Goal: Answer question/provide support

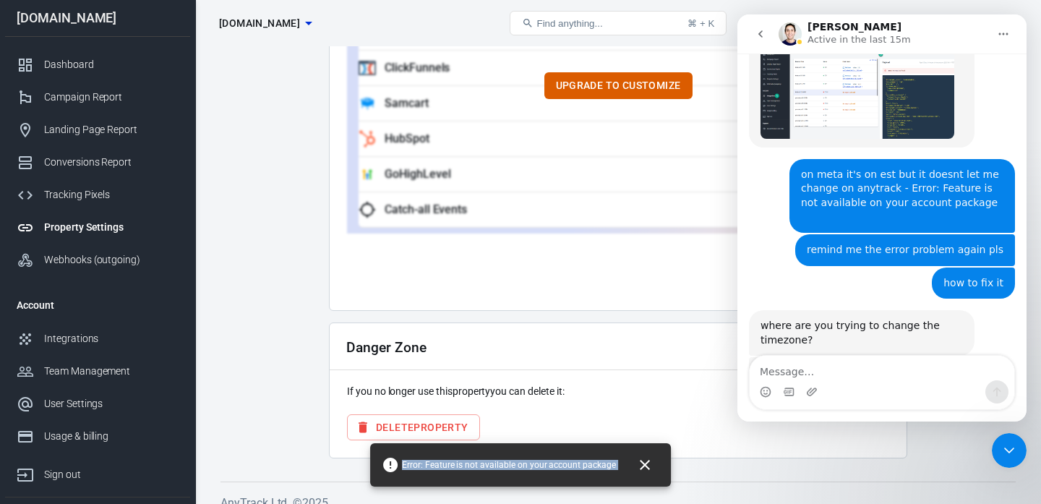
scroll to position [5022, 0]
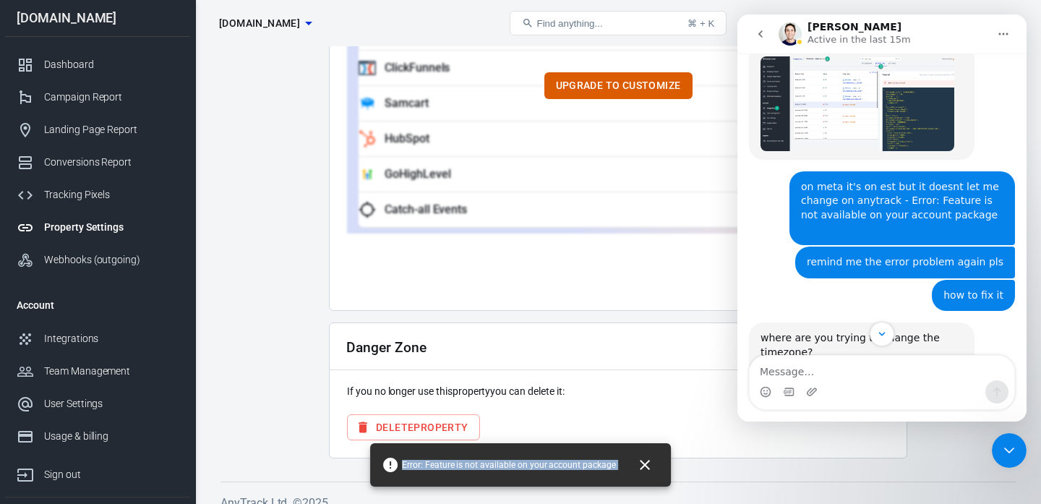
click at [844, 361] on textarea "Message…" at bounding box center [882, 368] width 265 height 25
type textarea "Im trying to put it to EST"
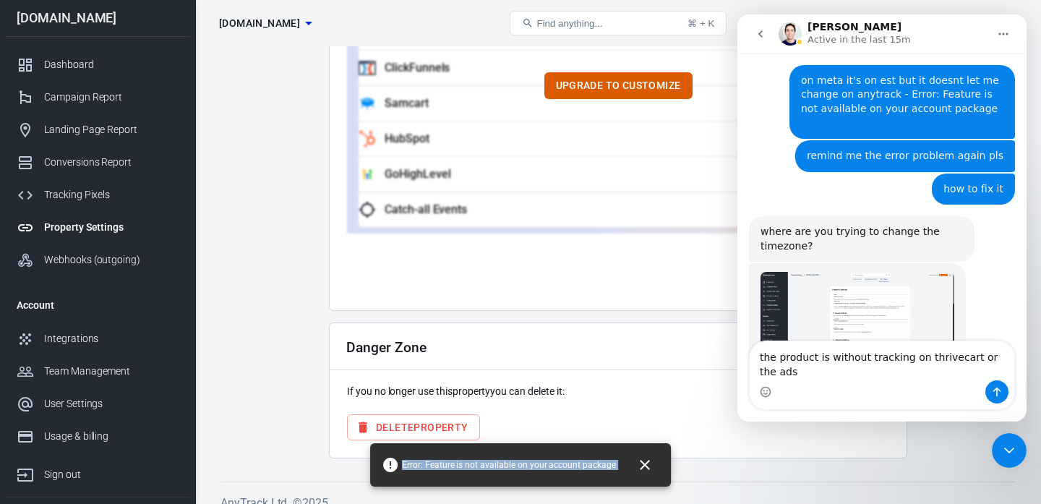
scroll to position [5143, 0]
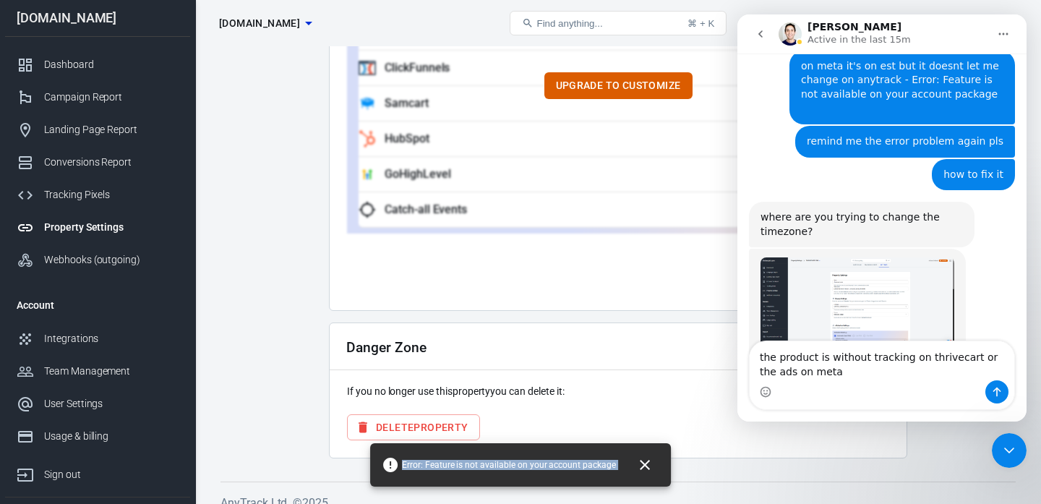
type textarea "the product is without tracking on thrivecart or the ads on meta?"
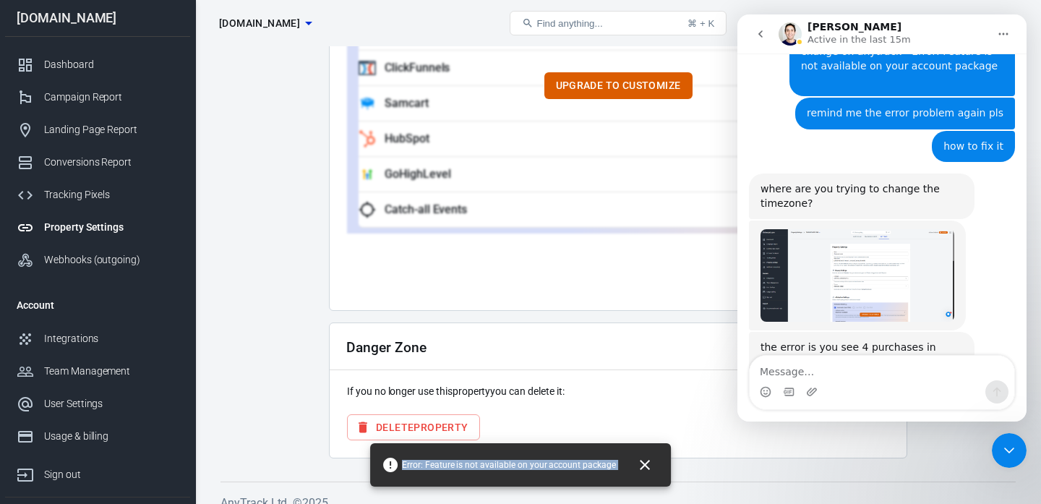
scroll to position [5176, 0]
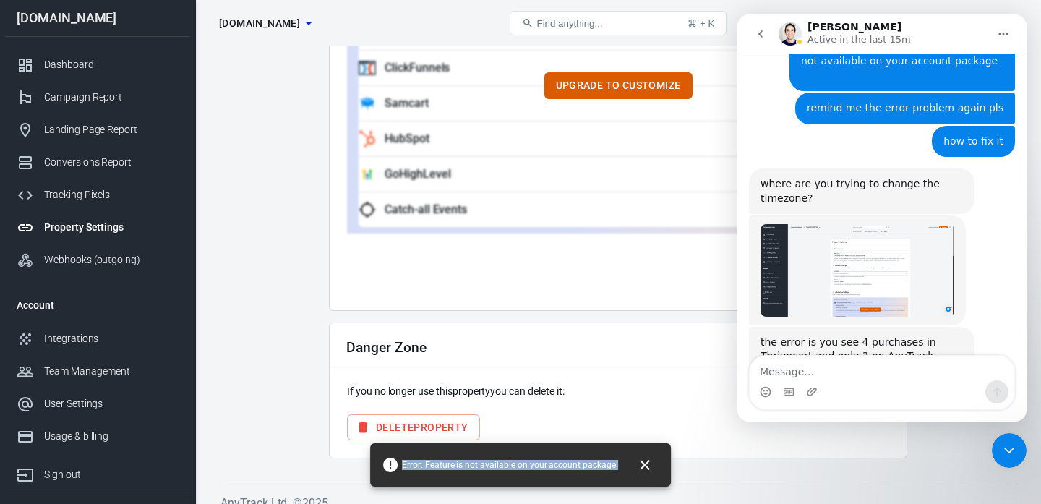
click at [95, 234] on div "Property Settings" at bounding box center [111, 227] width 134 height 15
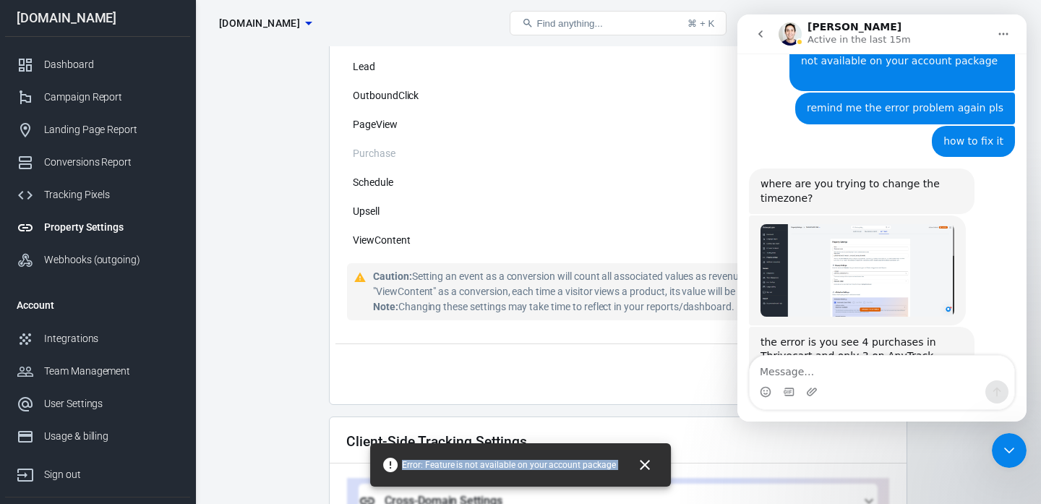
scroll to position [891, 0]
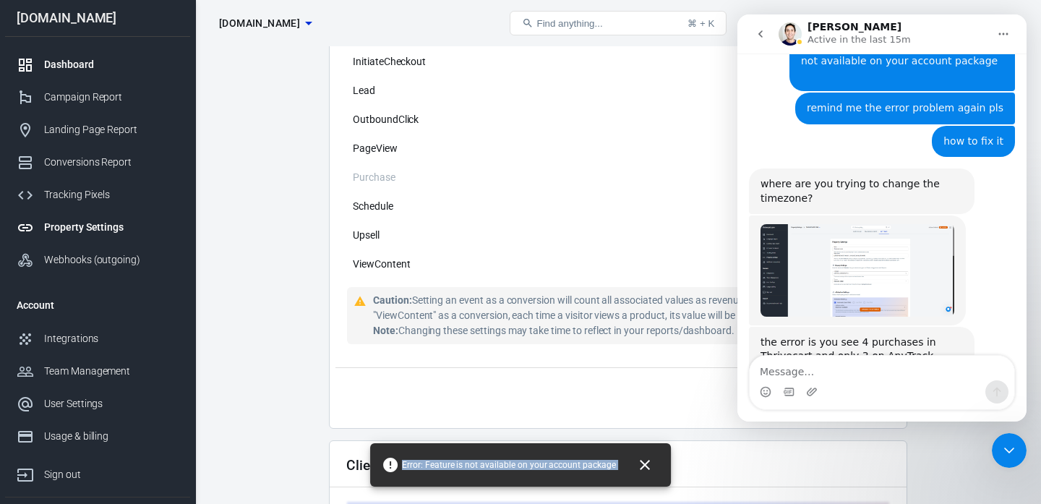
click at [73, 70] on div "Dashboard" at bounding box center [111, 64] width 134 height 15
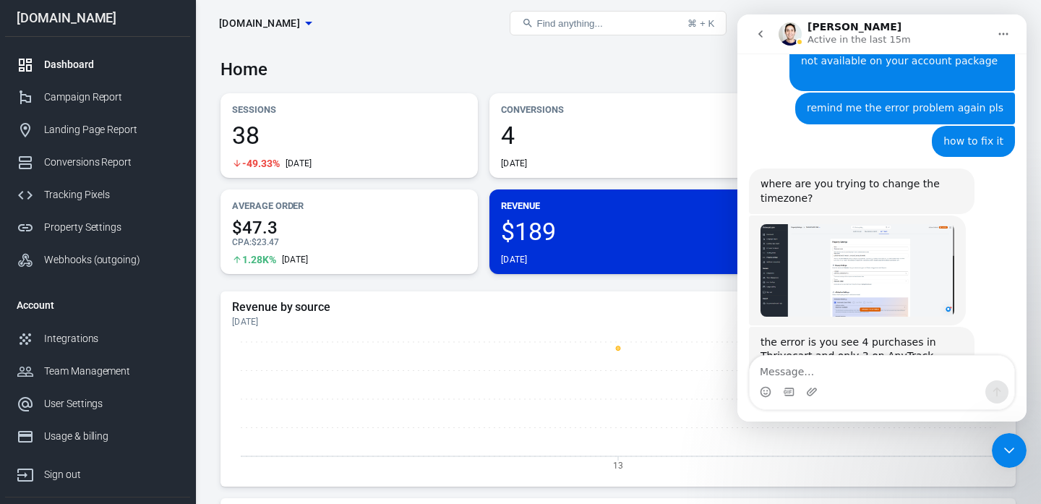
click at [1008, 445] on icon "Close Intercom Messenger" at bounding box center [1009, 450] width 17 height 17
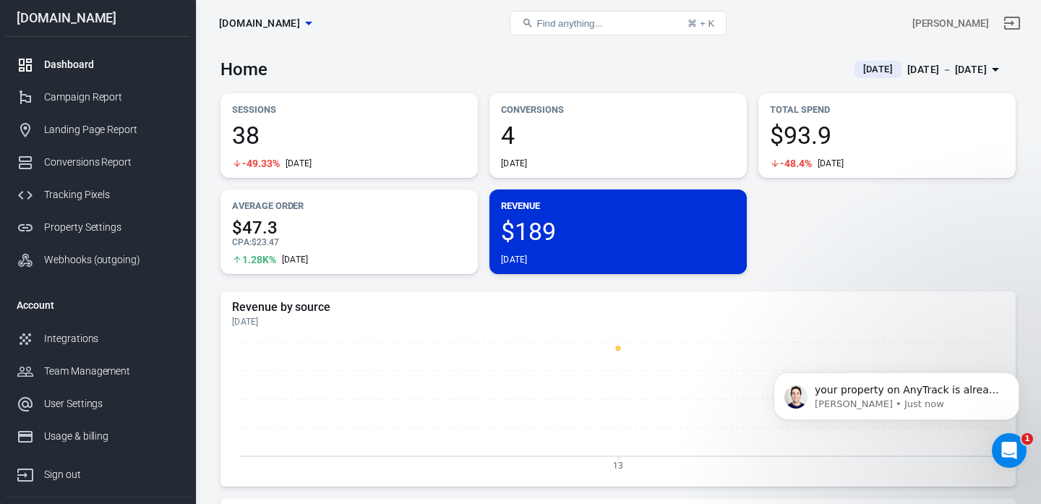
scroll to position [5234, 0]
click at [928, 385] on p "your property on AnyTrack is already on EST" at bounding box center [908, 390] width 187 height 14
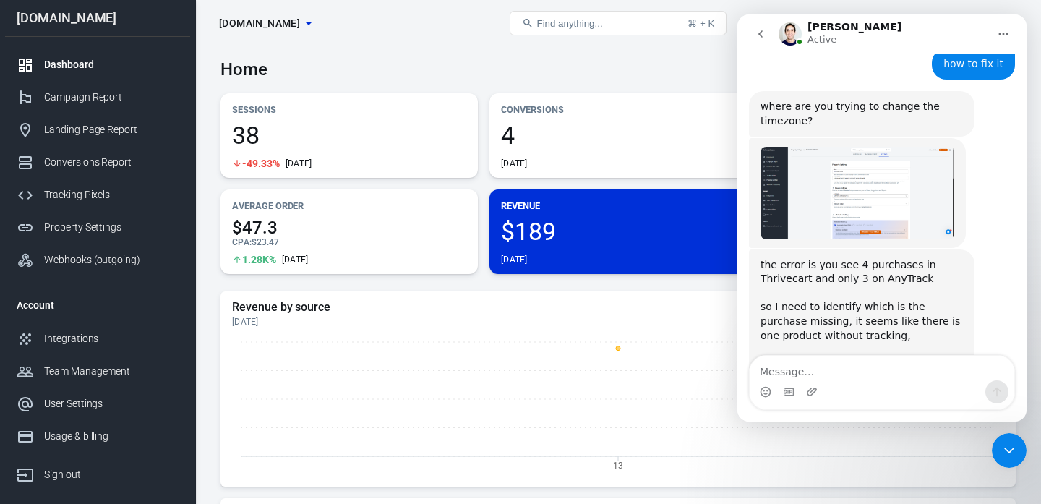
scroll to position [5257, 0]
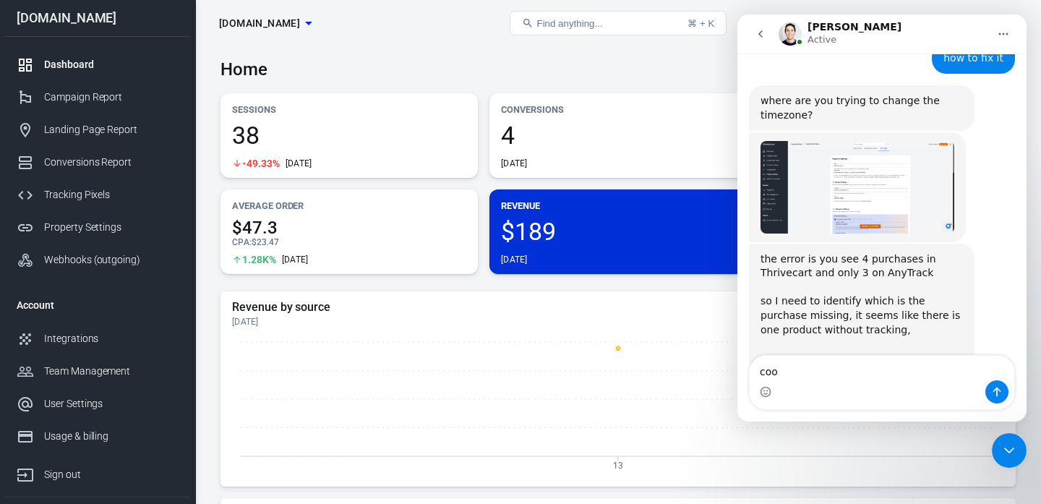
type textarea "cool"
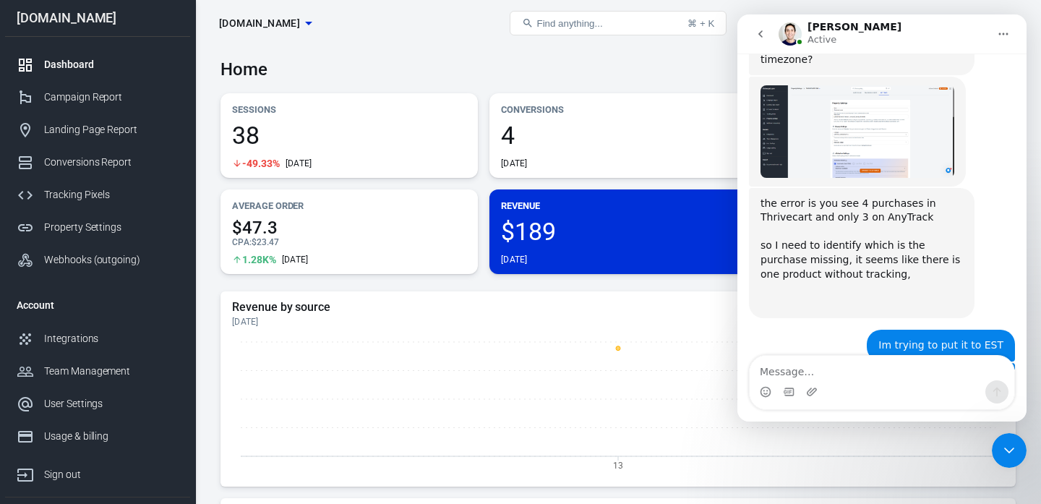
scroll to position [5332, 0]
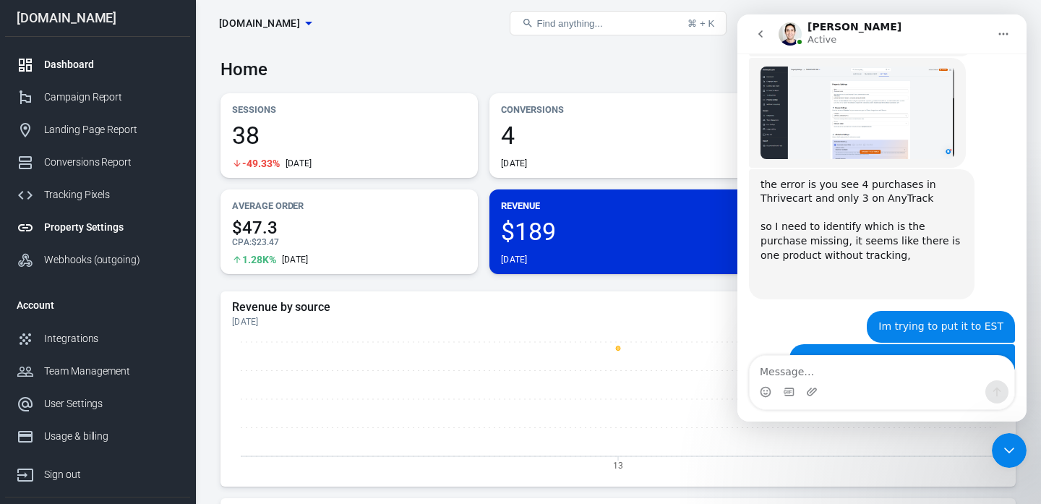
click at [78, 220] on div "Property Settings" at bounding box center [111, 227] width 134 height 15
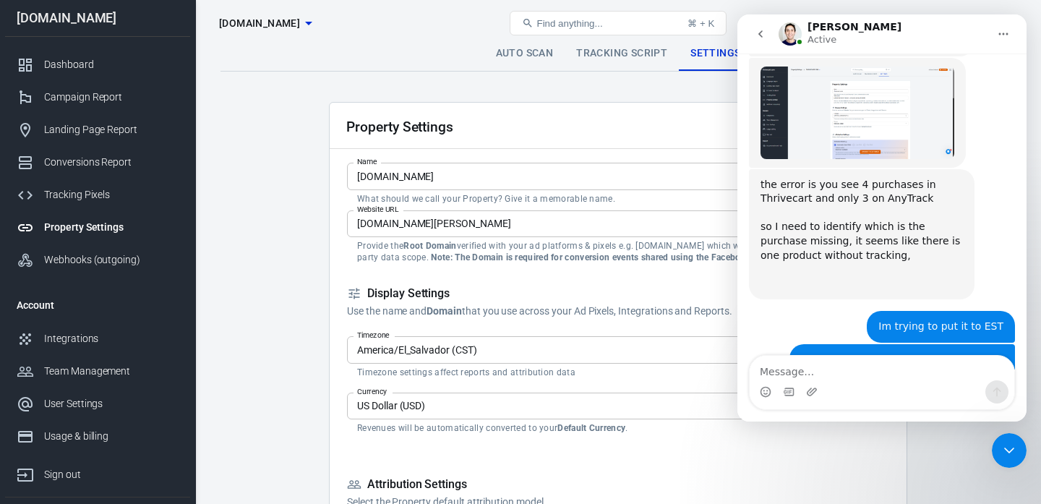
scroll to position [176, 0]
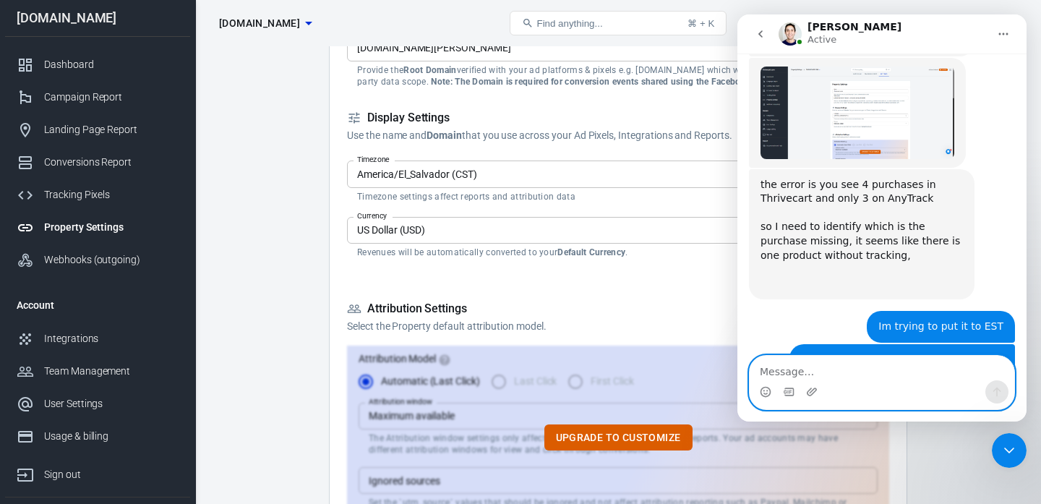
click at [780, 368] on textarea "Message…" at bounding box center [882, 368] width 265 height 25
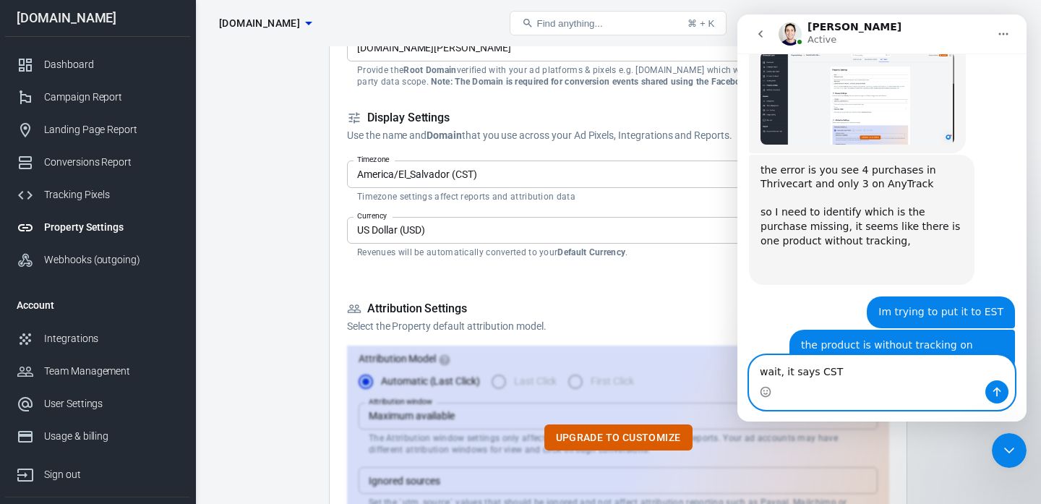
type textarea "wait, it says CST"
click at [990, 388] on button "Send a message…" at bounding box center [996, 391] width 23 height 23
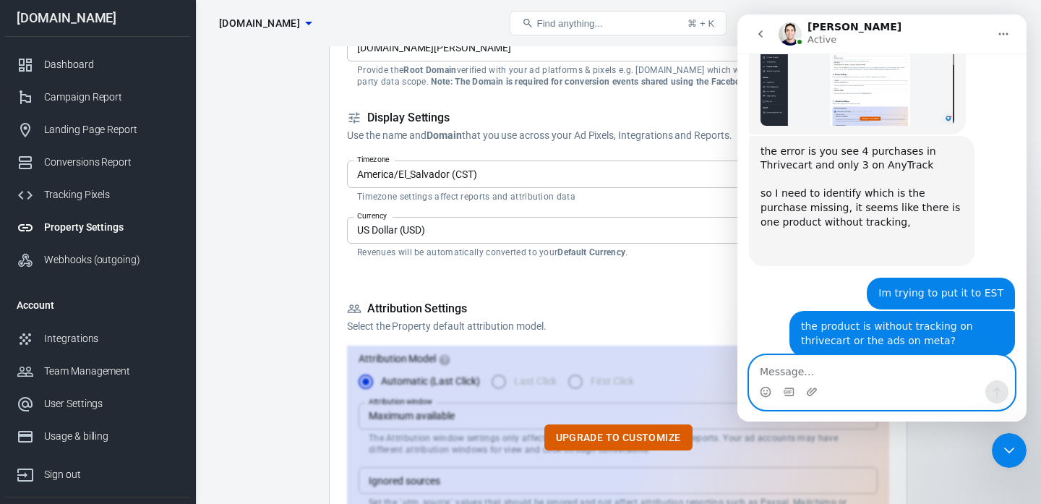
scroll to position [5380, 0]
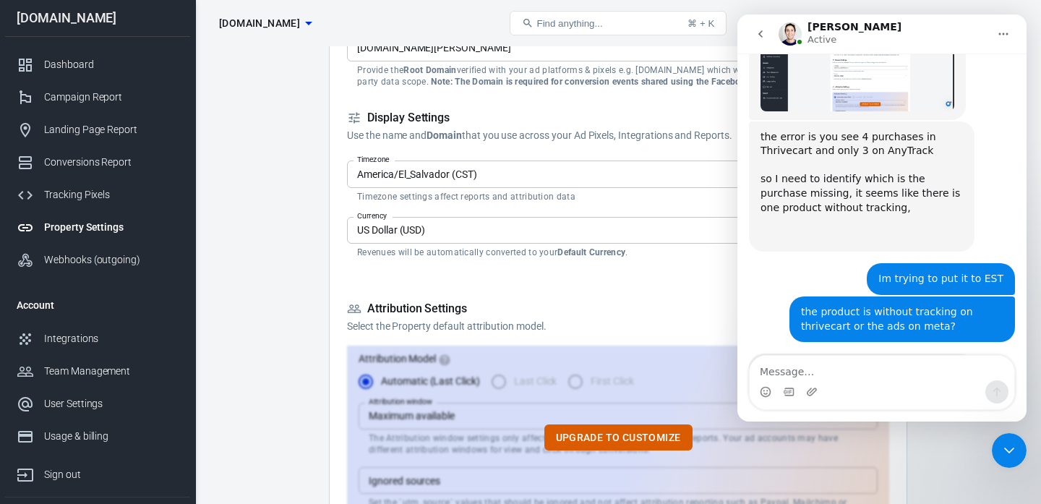
click at [510, 177] on input "America/El_Salvador (CST)" at bounding box center [606, 174] width 510 height 18
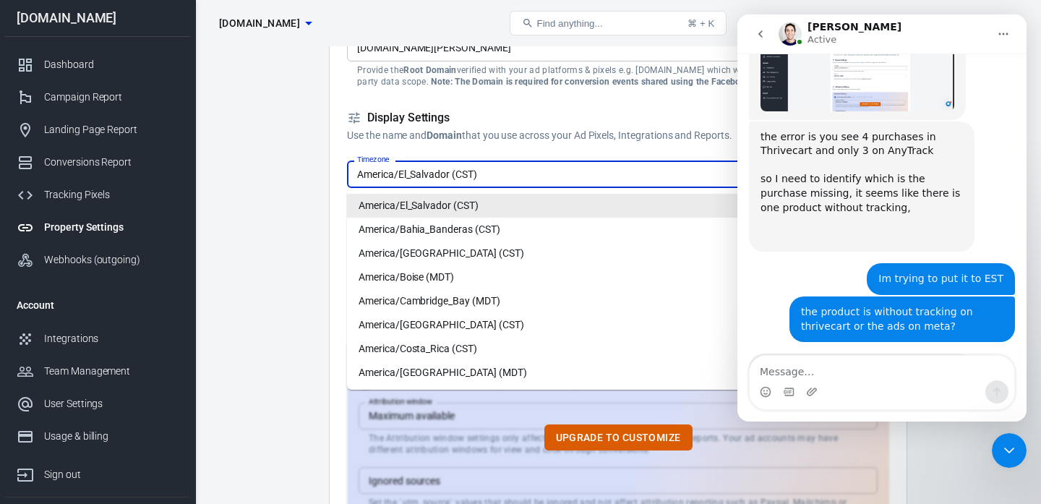
click at [652, 176] on input "America/El_Salvador (CST)" at bounding box center [606, 174] width 510 height 18
click at [354, 176] on input "America/El_Salvador (CST)" at bounding box center [606, 174] width 510 height 18
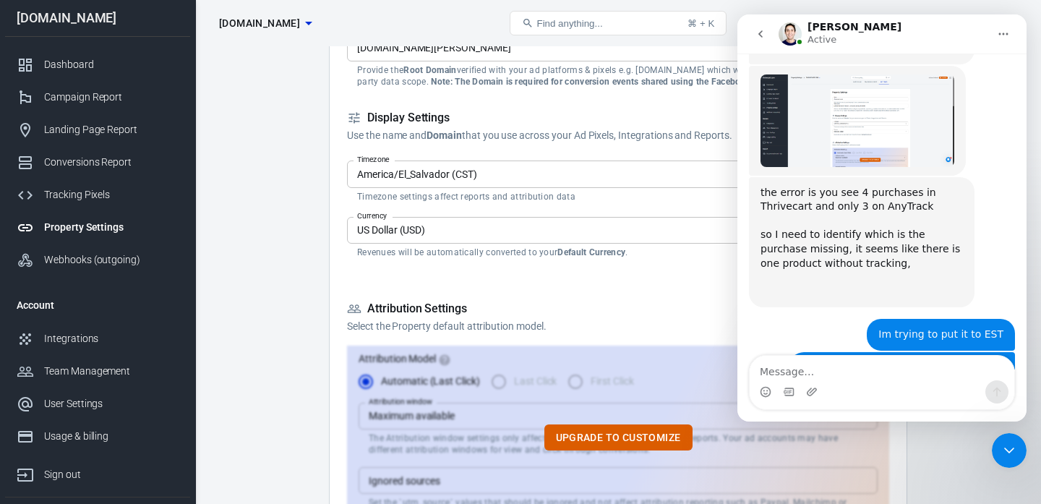
click at [1006, 448] on icon "Close Intercom Messenger" at bounding box center [1009, 450] width 17 height 17
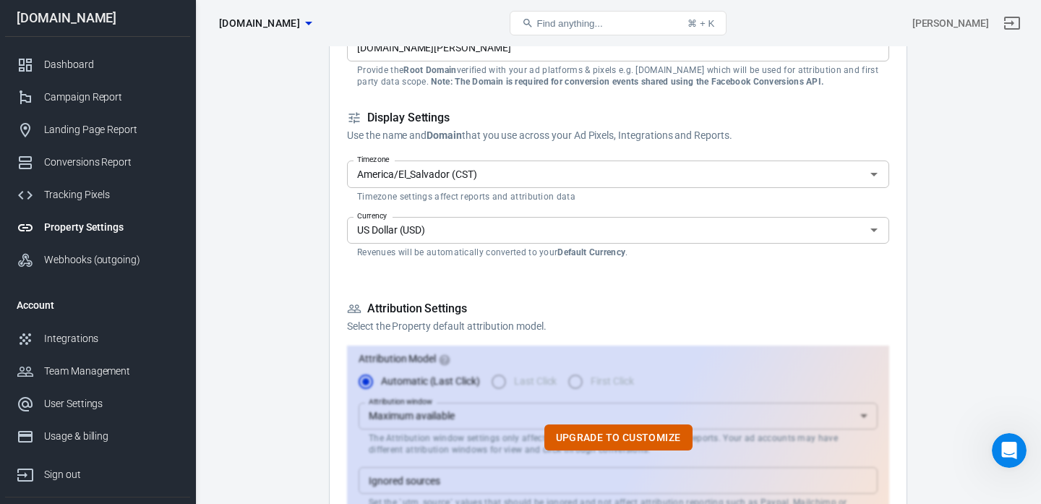
scroll to position [5380, 0]
click at [876, 179] on icon "Open" at bounding box center [873, 174] width 17 height 17
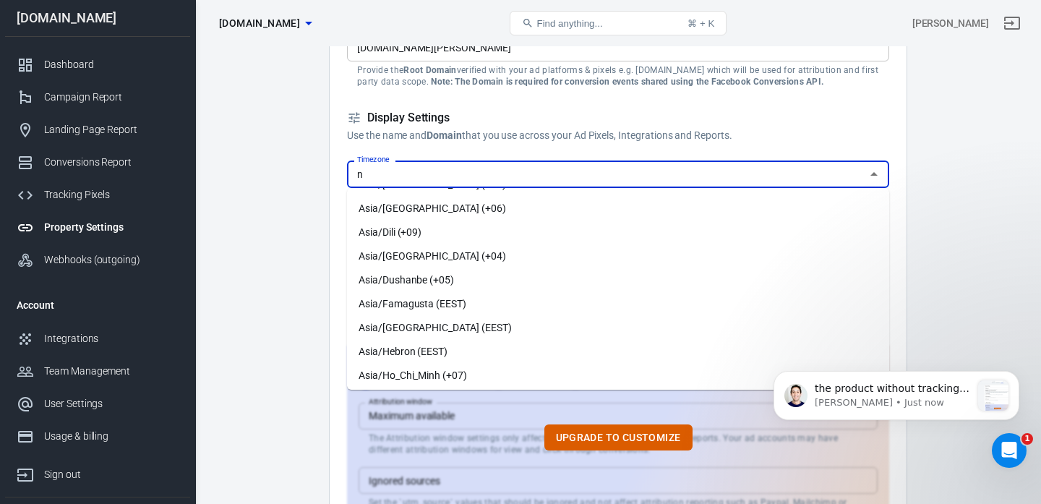
scroll to position [0, 0]
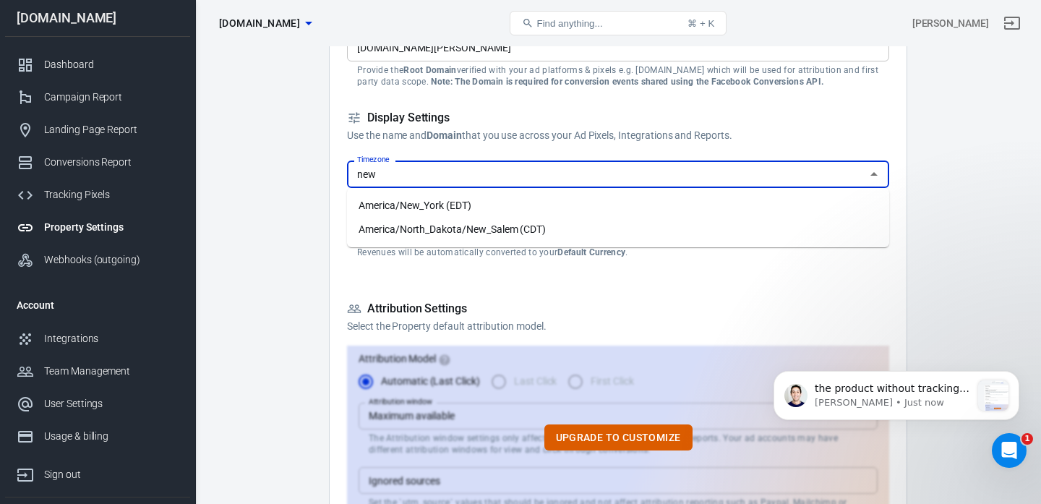
click at [454, 214] on li "America/New_York (EDT)" at bounding box center [618, 206] width 542 height 24
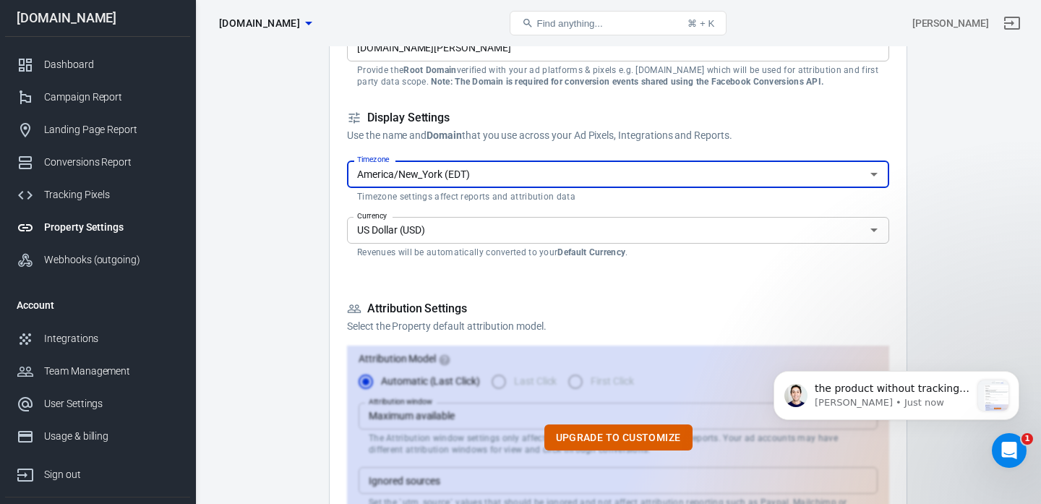
type input "America/New_York (EDT)"
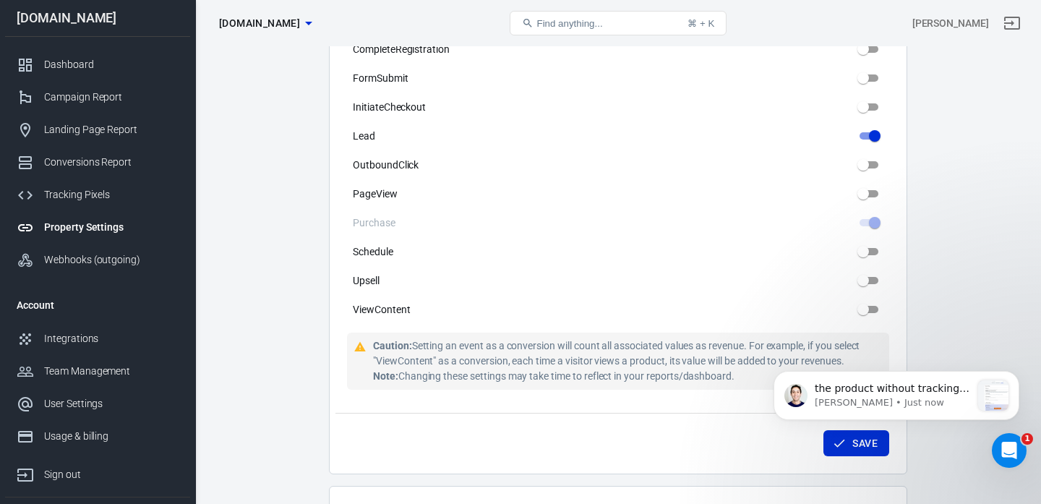
scroll to position [1460, 0]
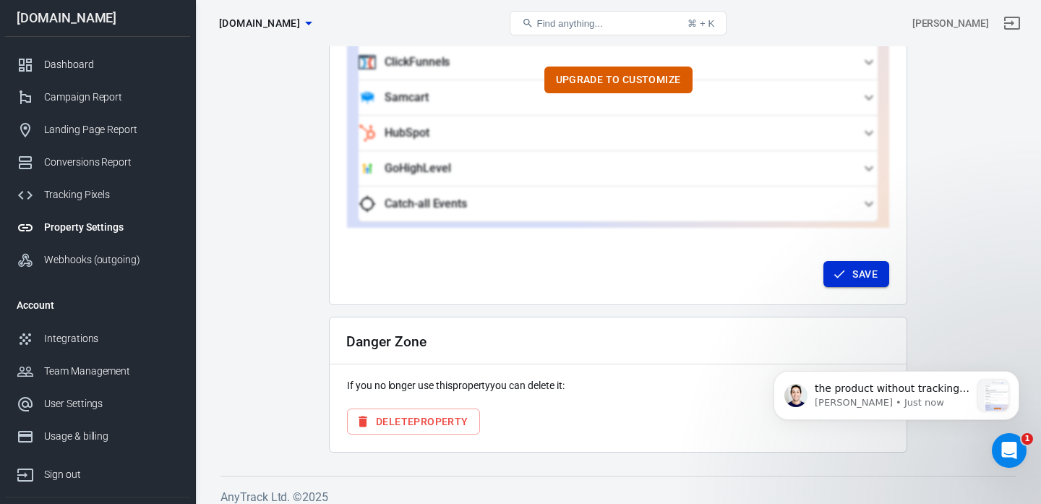
click at [869, 270] on button "Save" at bounding box center [856, 274] width 66 height 27
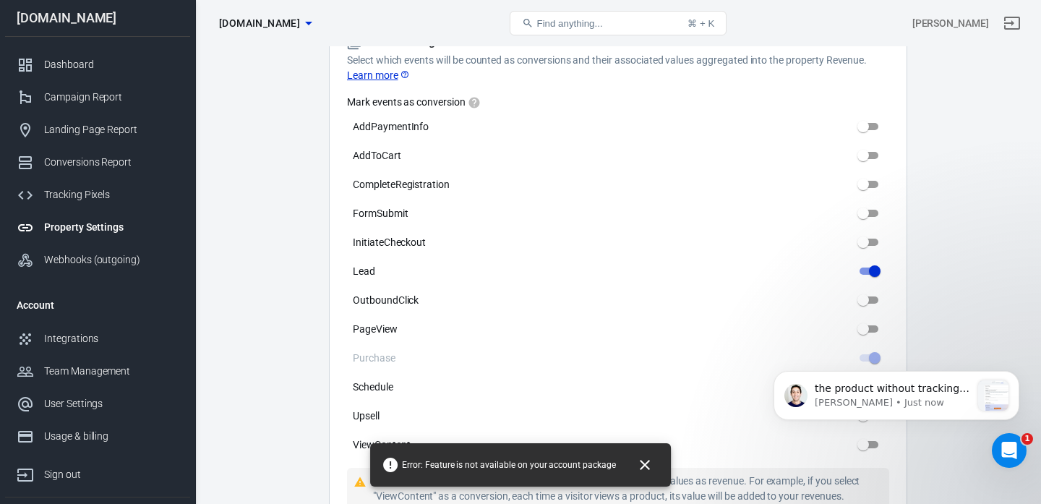
scroll to position [225, 0]
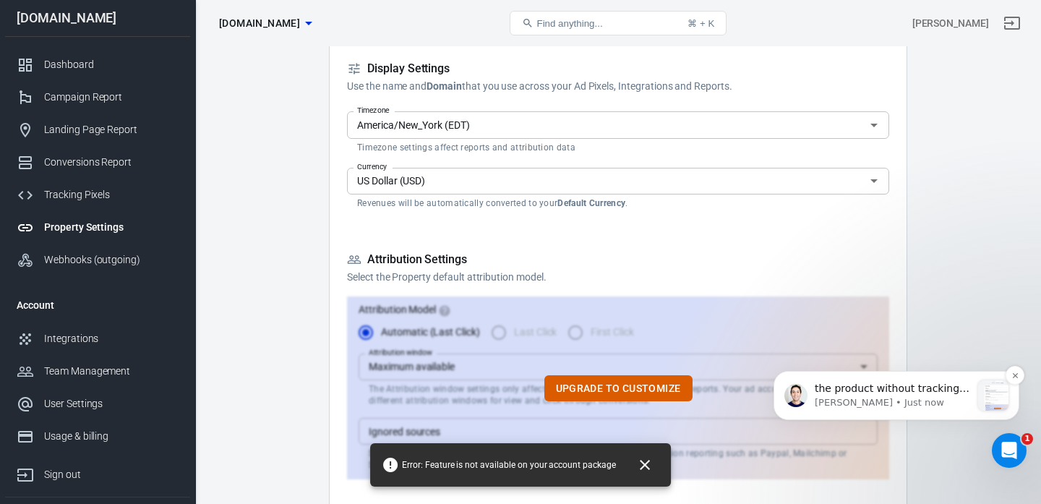
click at [930, 397] on p "[PERSON_NAME] • Just now" at bounding box center [893, 402] width 156 height 13
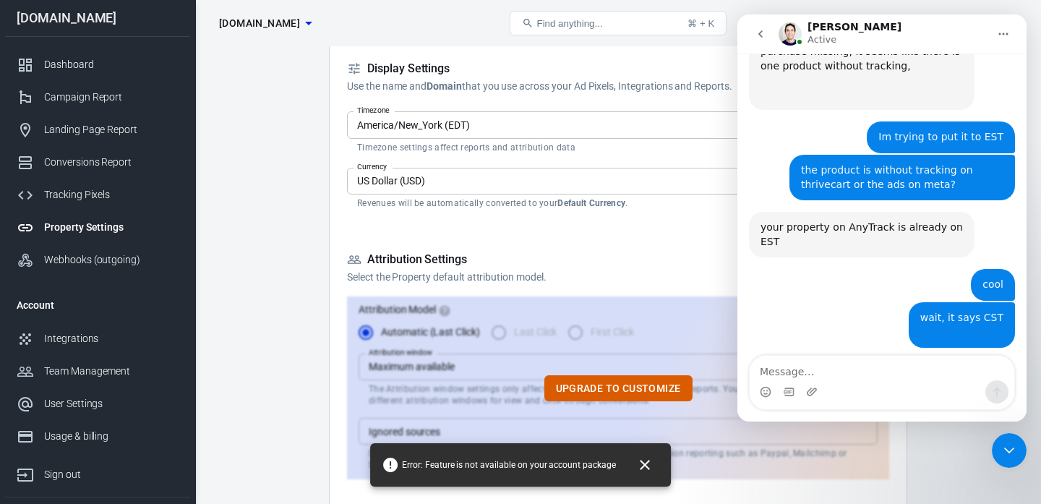
scroll to position [5545, 0]
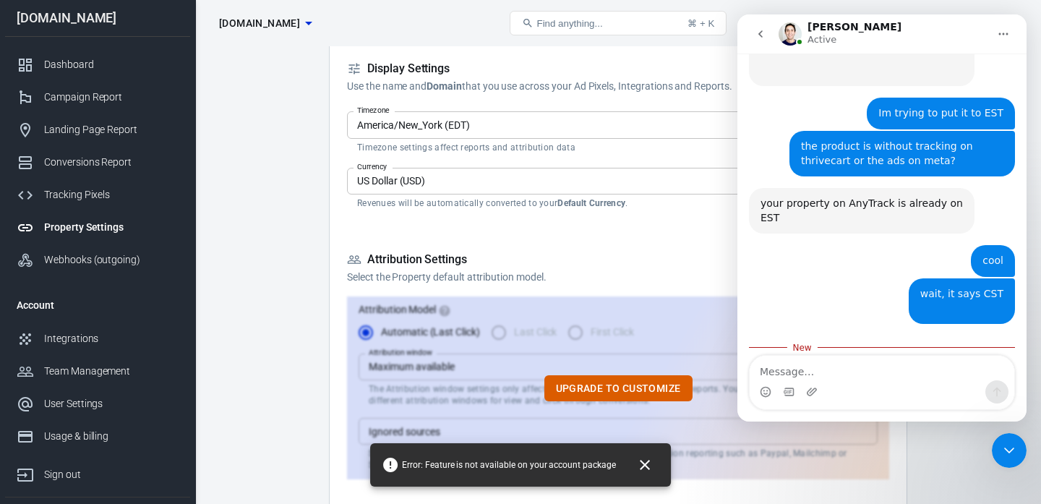
click at [862, 347] on div "the product without tracking is on [PERSON_NAME] • Just now" at bounding box center [882, 434] width 266 height 175
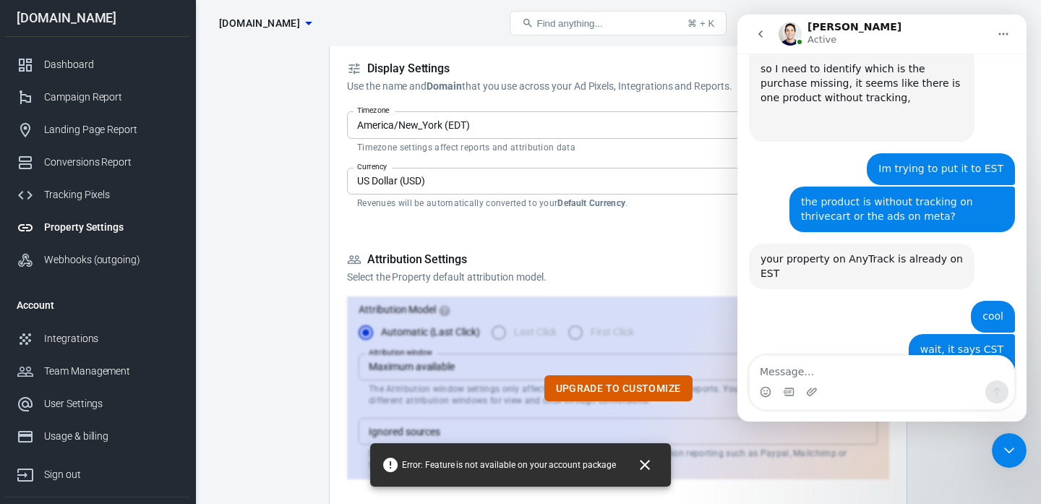
click at [870, 424] on img "Jose says…" at bounding box center [858, 470] width 194 height 92
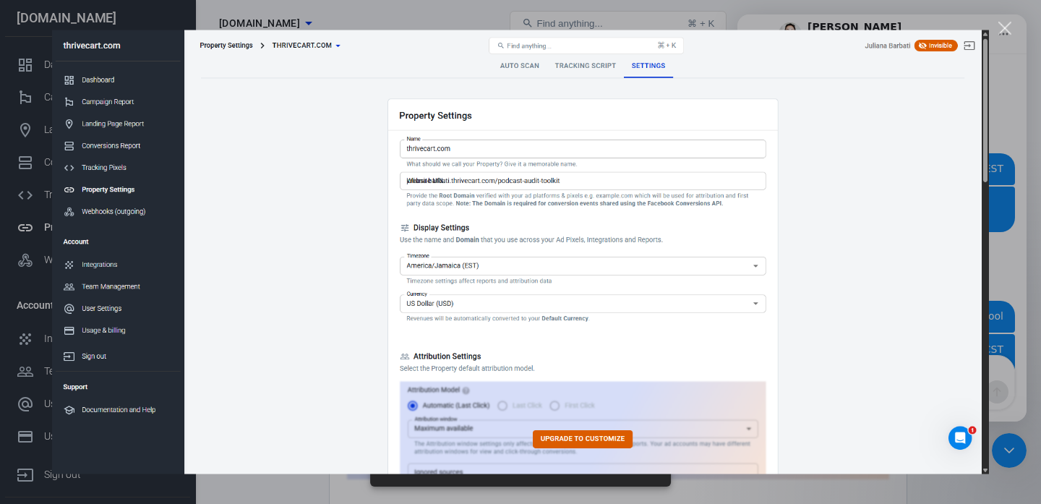
click at [1002, 30] on div "Close" at bounding box center [1005, 29] width 14 height 14
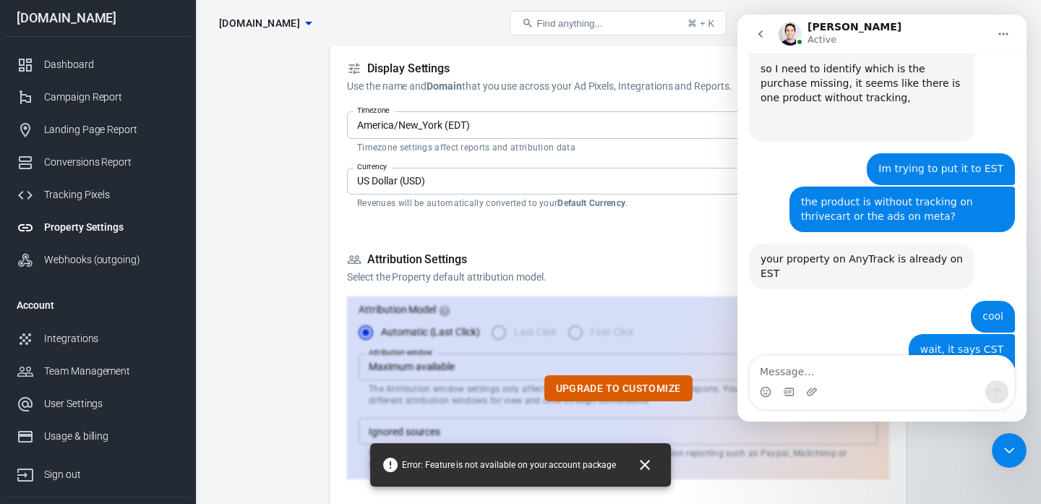
click at [873, 424] on div "the product without tracking is on" at bounding box center [858, 481] width 194 height 114
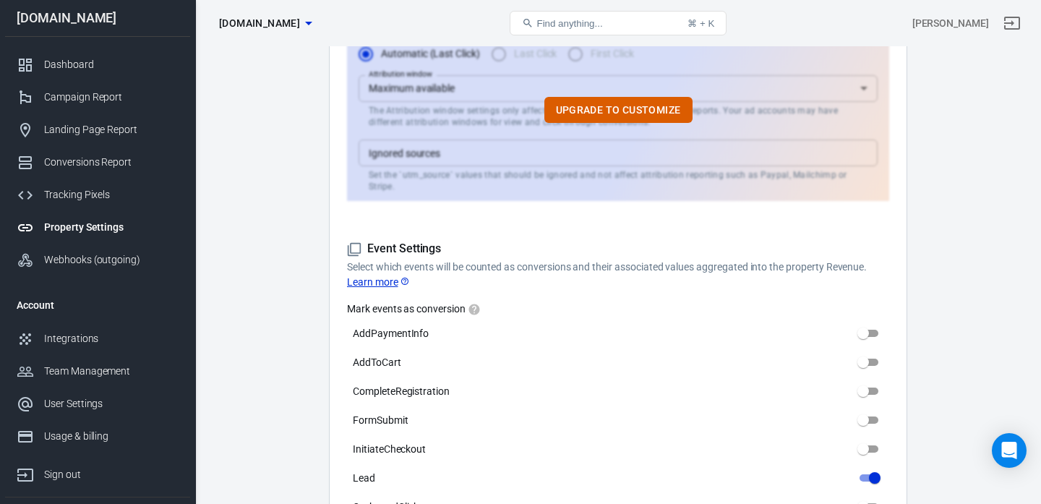
scroll to position [502, 0]
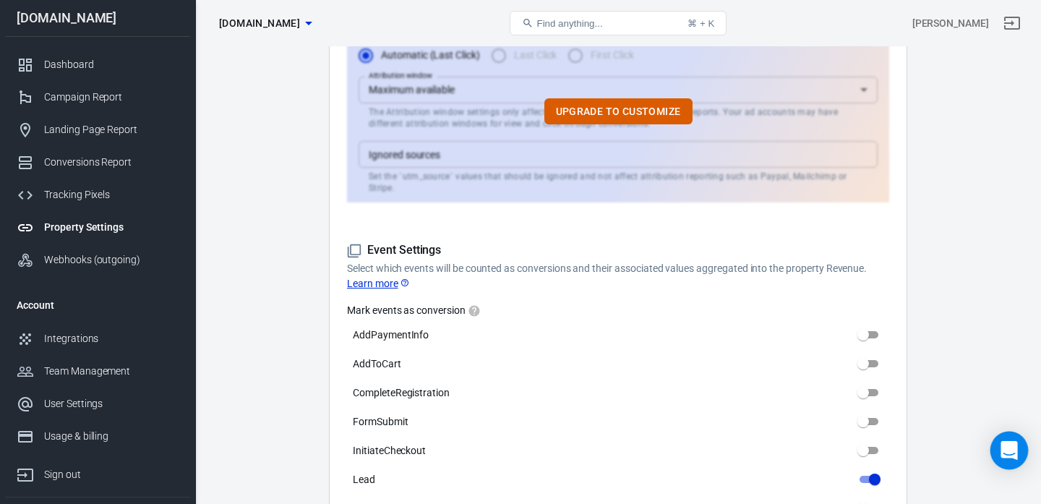
click at [1004, 442] on icon "Open Intercom Messenger" at bounding box center [1009, 450] width 17 height 19
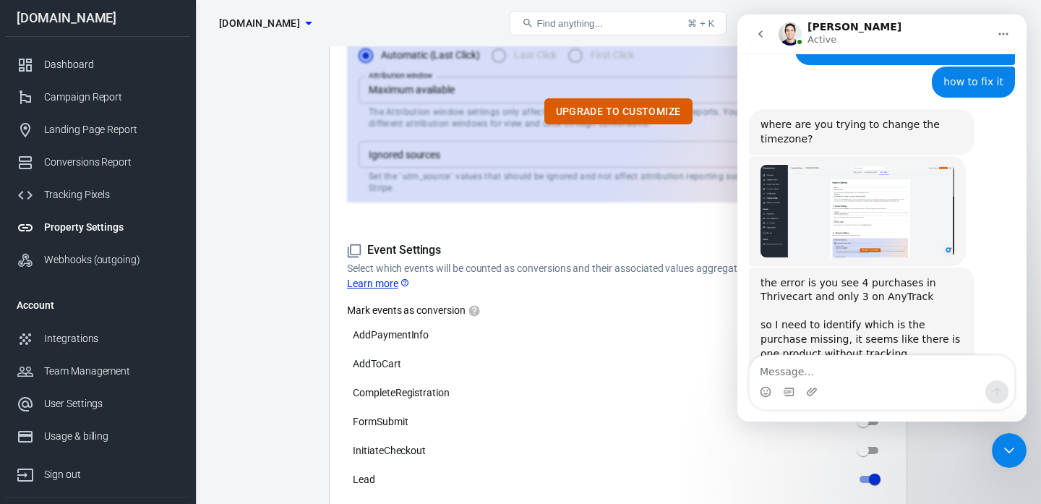
scroll to position [5466, 0]
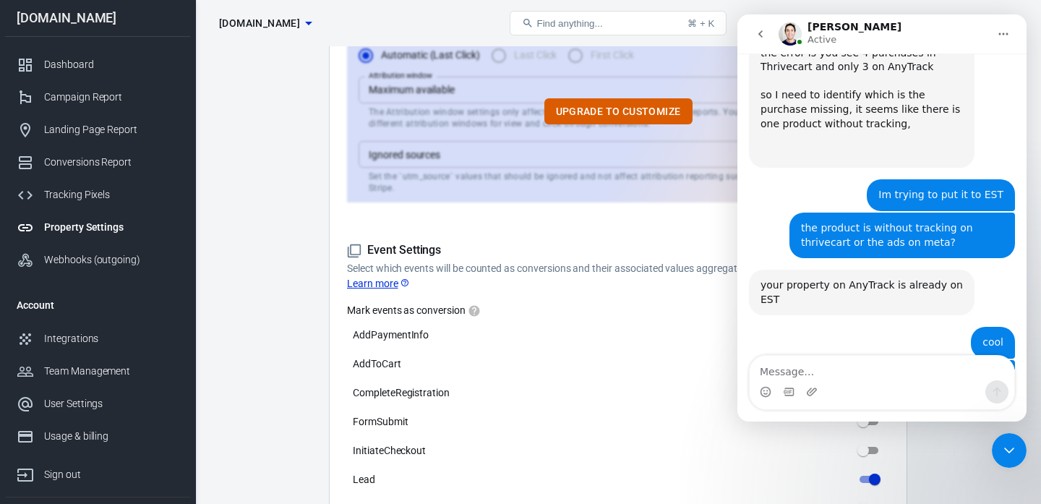
click at [857, 426] on img "Jose says…" at bounding box center [858, 472] width 194 height 92
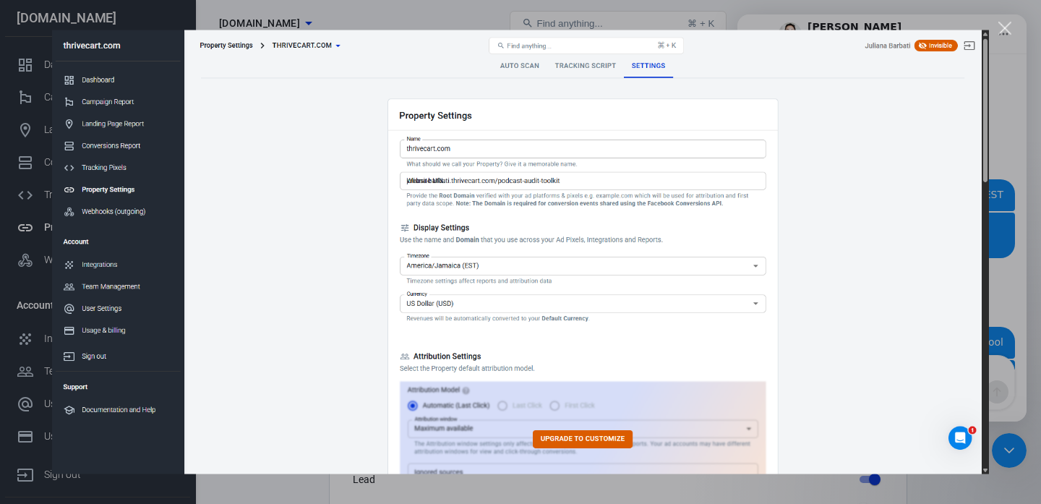
click at [1008, 27] on div "Close" at bounding box center [1005, 29] width 14 height 14
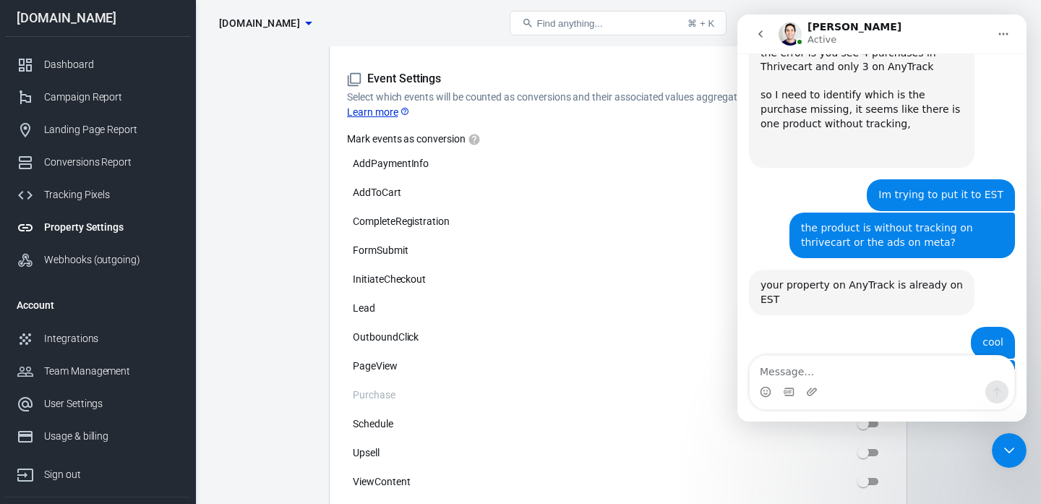
scroll to position [671, 0]
click at [1006, 443] on icon "Close Intercom Messenger" at bounding box center [1009, 450] width 17 height 17
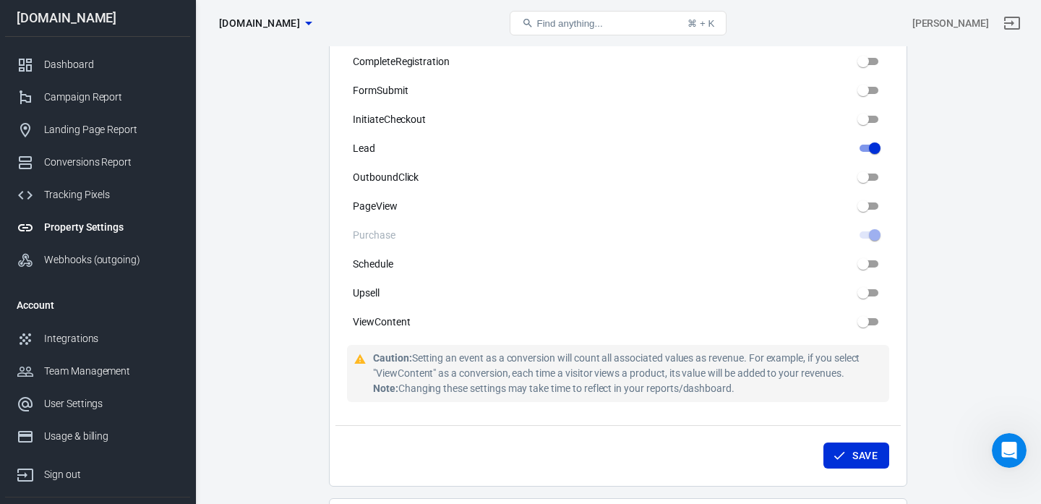
scroll to position [837, 0]
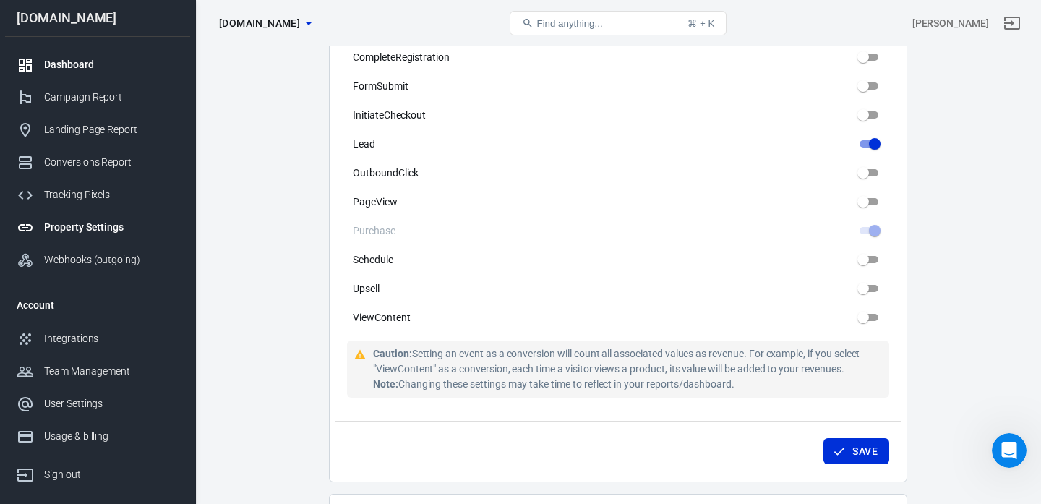
click at [102, 65] on div "Dashboard" at bounding box center [111, 64] width 134 height 15
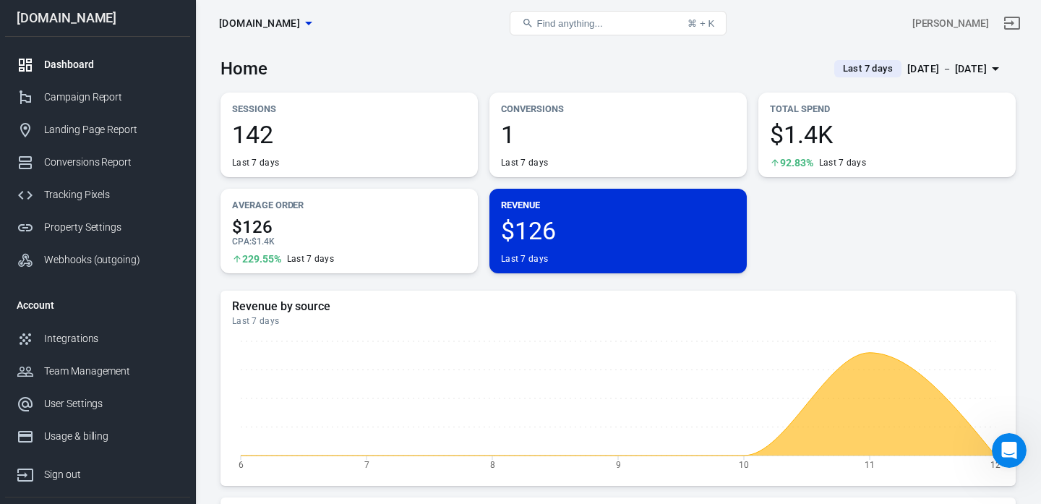
scroll to position [2, 0]
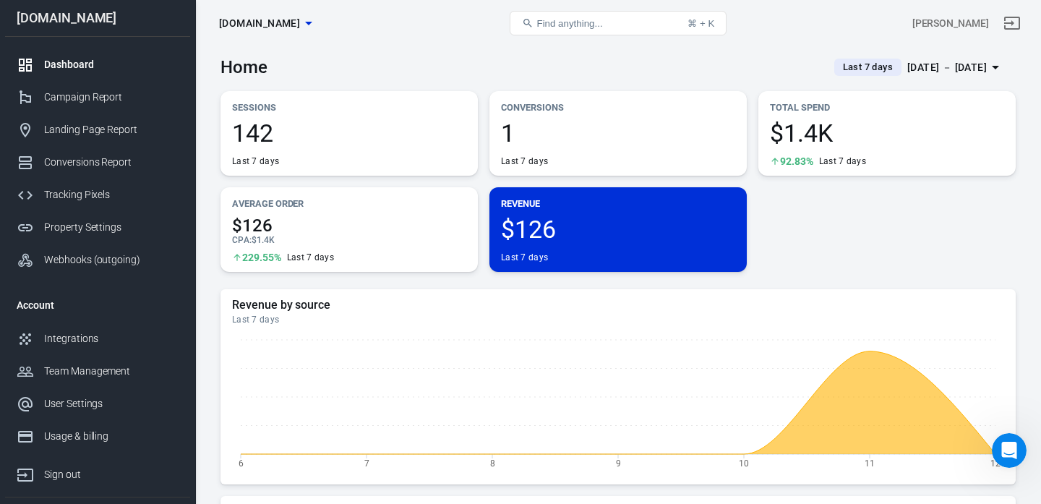
click at [822, 133] on span "$1.4K" at bounding box center [887, 133] width 234 height 25
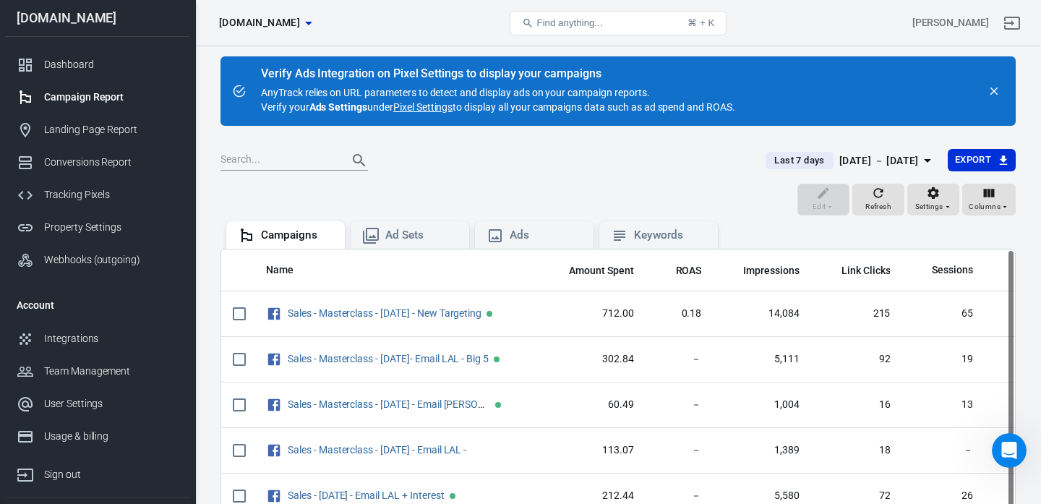
scroll to position [5, 0]
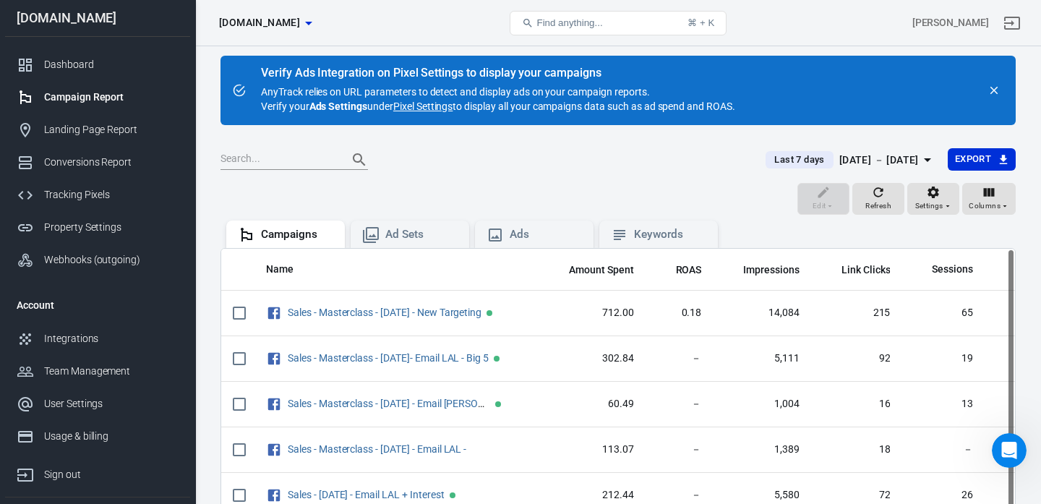
click at [659, 218] on div "Campaigns Ad Sets Ads Keywords" at bounding box center [618, 233] width 795 height 30
click at [659, 237] on div "Keywords" at bounding box center [670, 234] width 72 height 15
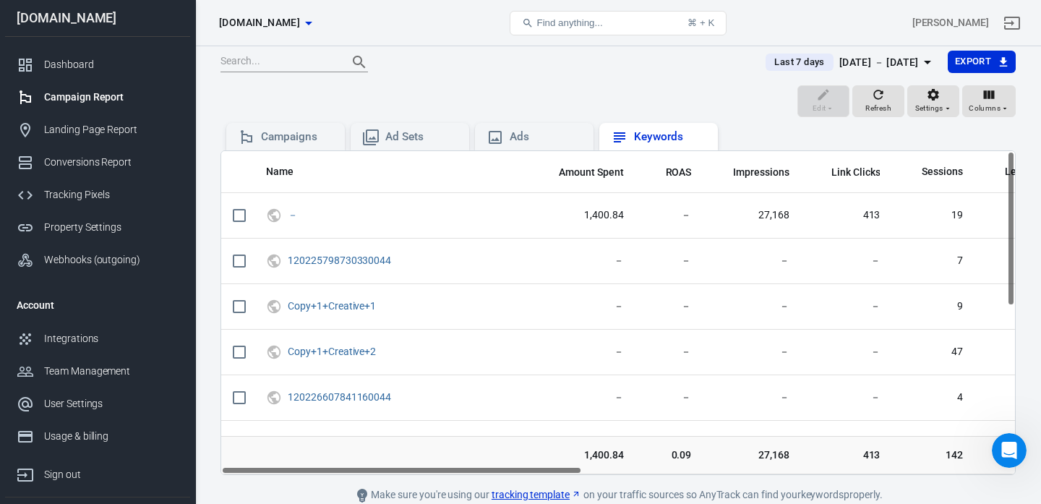
scroll to position [108, 0]
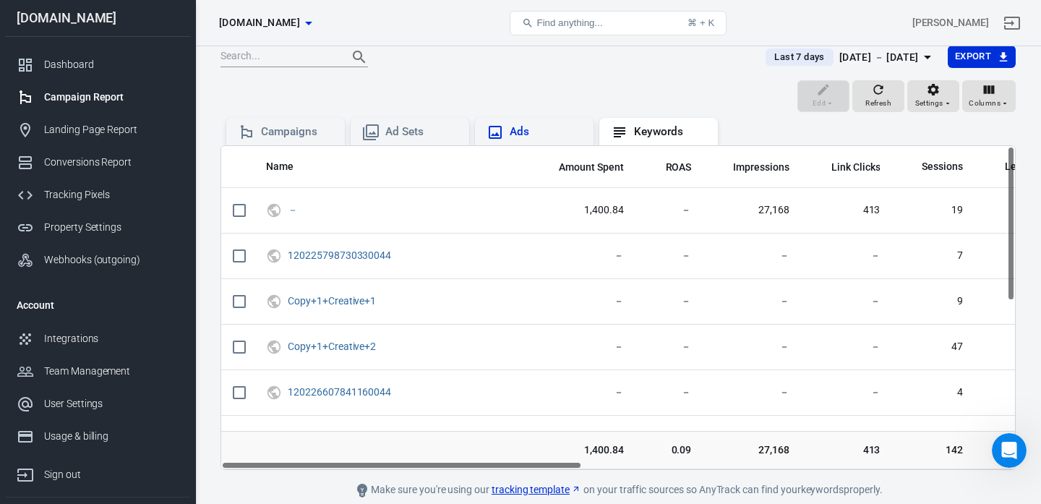
click at [528, 127] on div "Ads" at bounding box center [546, 131] width 72 height 15
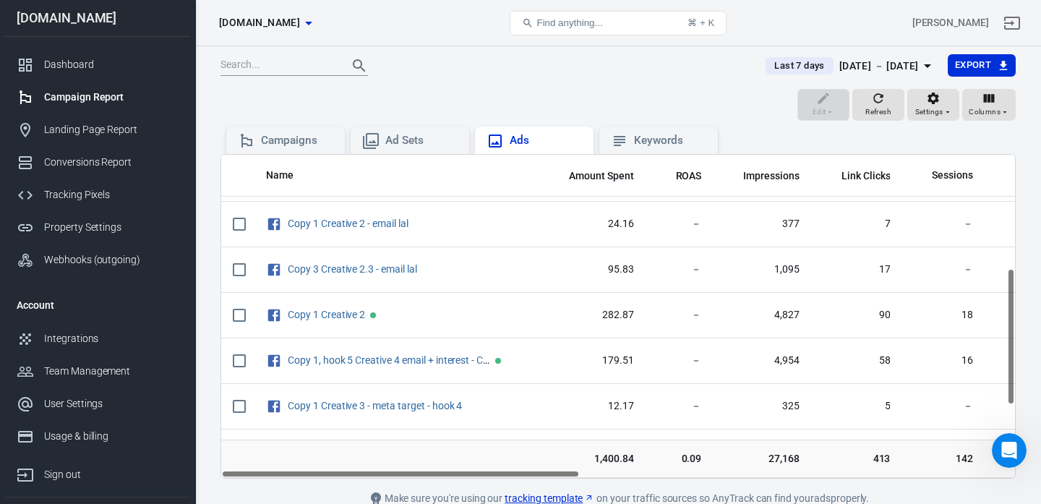
scroll to position [440, 0]
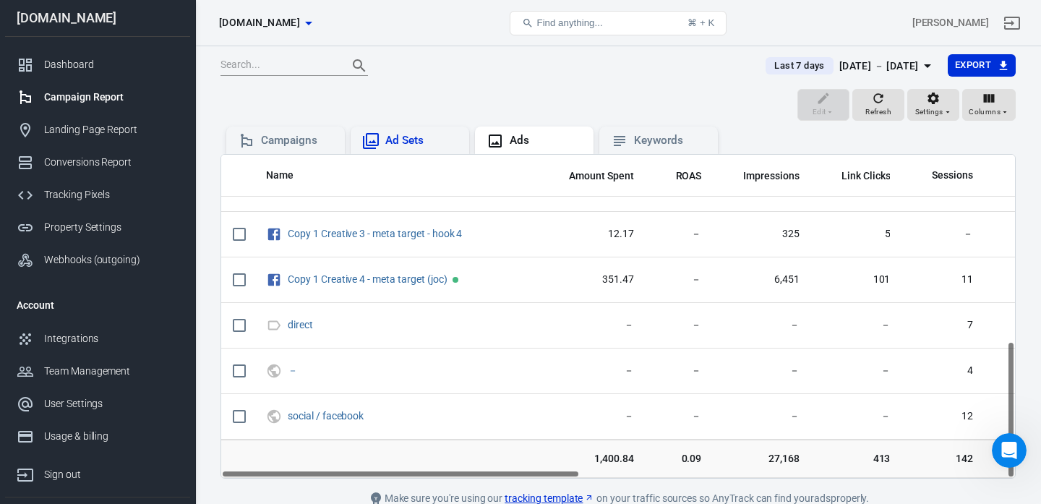
click at [422, 147] on div "Ad Sets" at bounding box center [421, 140] width 72 height 15
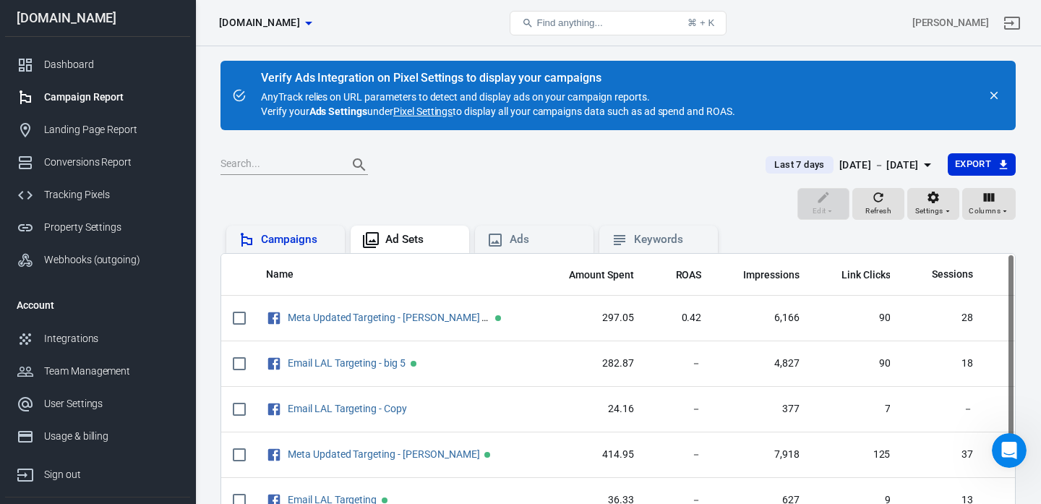
click at [320, 241] on div "Campaigns" at bounding box center [297, 239] width 72 height 15
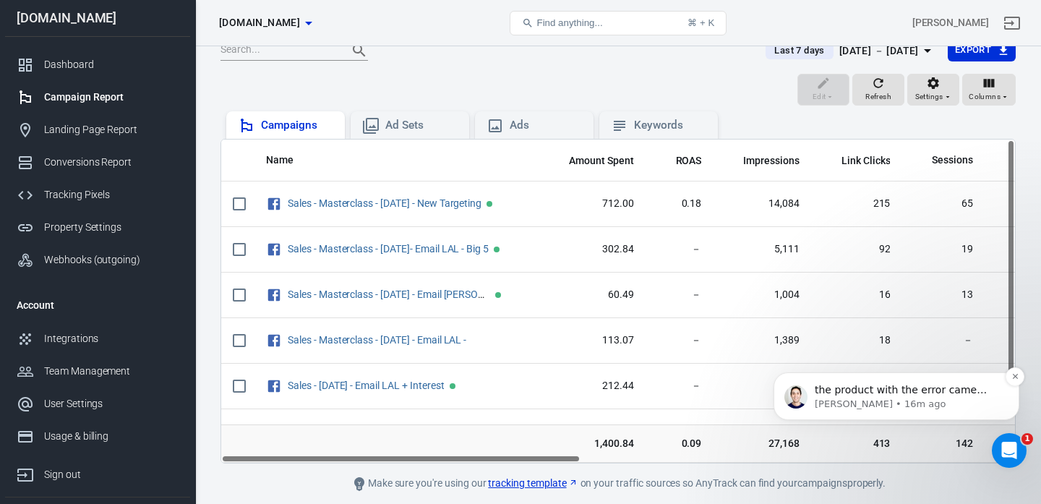
scroll to position [5947, 0]
click at [902, 390] on p "the product with the error came from this transaction: Key Product Details: 1. …" at bounding box center [908, 390] width 187 height 14
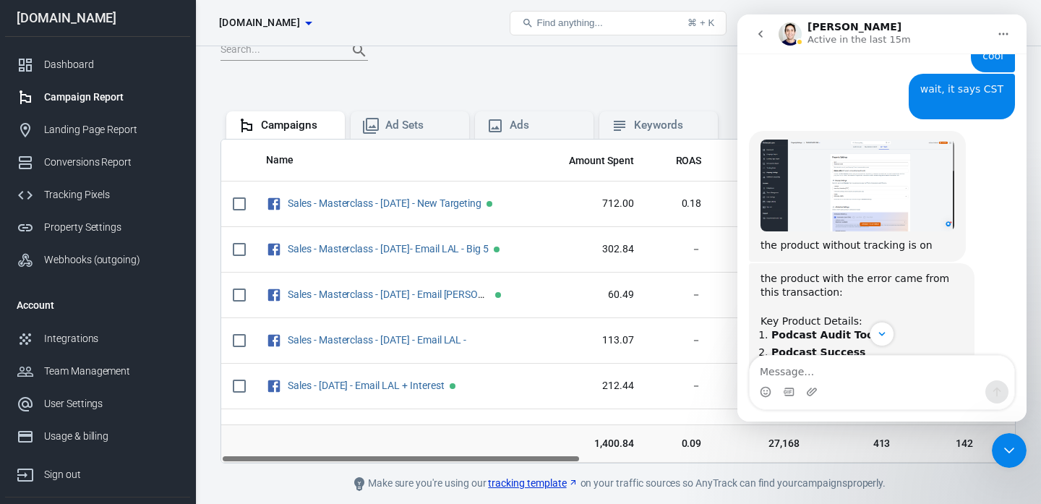
scroll to position [5750, 0]
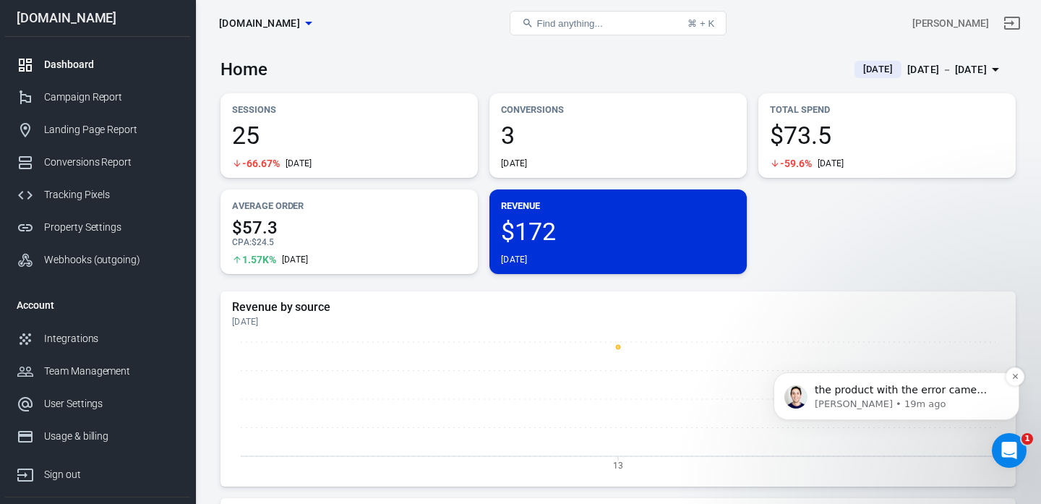
click at [847, 396] on p "the product with the error came from this transaction: Key Product Details: 1. …" at bounding box center [908, 390] width 187 height 14
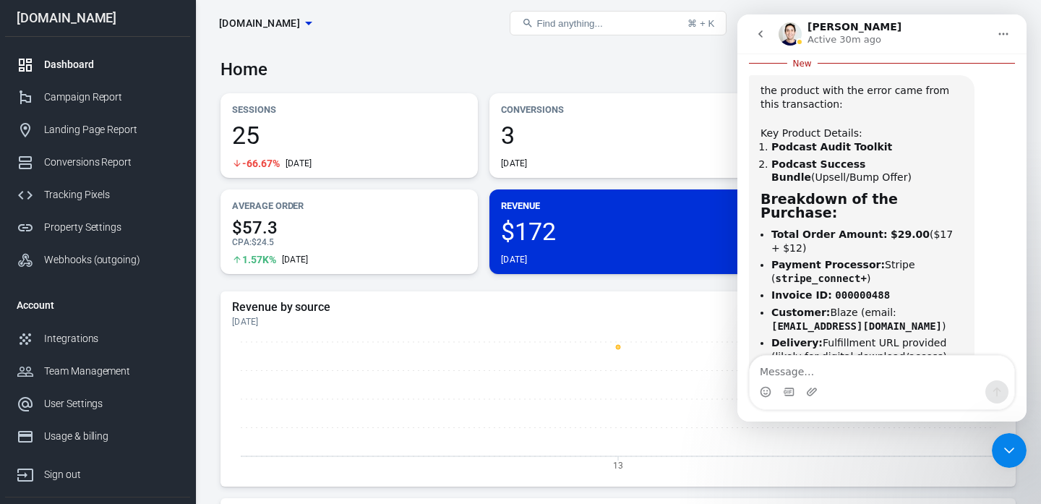
scroll to position [5951, 0]
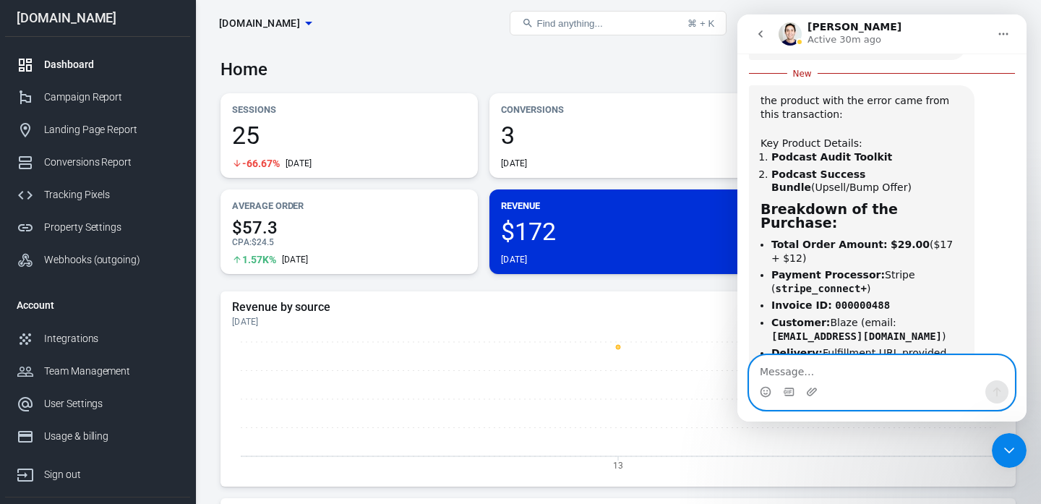
click at [851, 364] on textarea "Message…" at bounding box center [882, 368] width 265 height 25
paste textarea "https://www.loom.com/share/6ac12833771c41d8b9ccf7d6d2624511?sid=4e797aa2-bb5d-4…"
type textarea "made another video https://www.loom.com/share/6ac12833771c41d8b9ccf7d6d2624511?…"
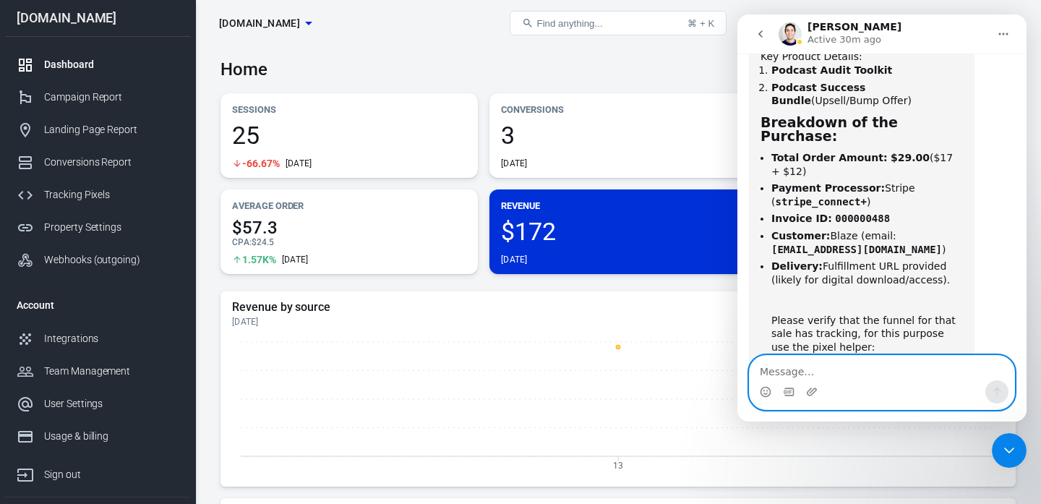
scroll to position [6033, 0]
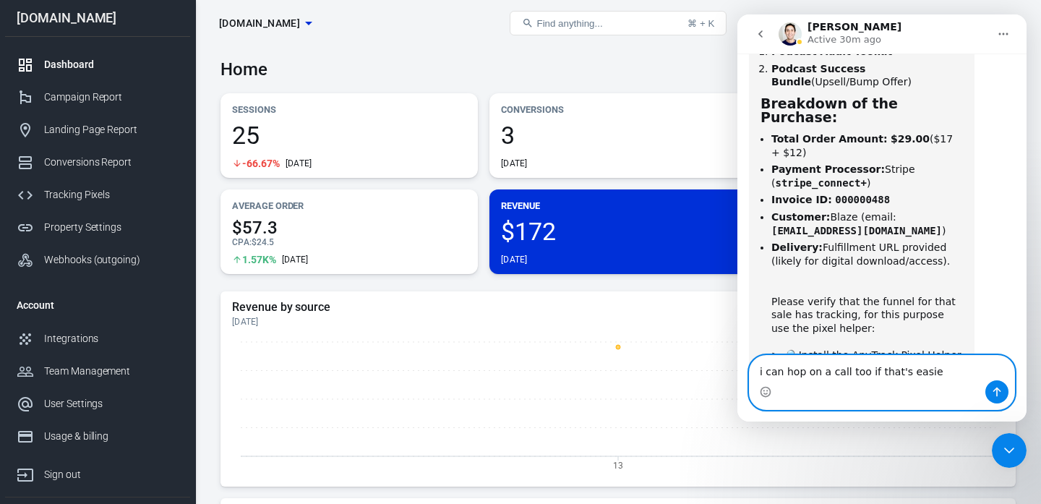
type textarea "i can hop on a call too if that's easier"
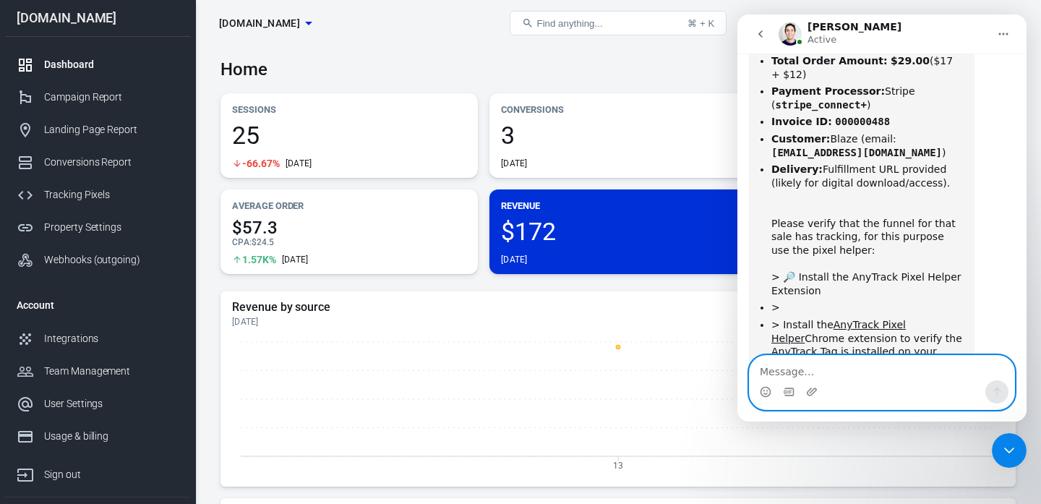
scroll to position [6109, 0]
